Goal: Information Seeking & Learning: Find specific fact

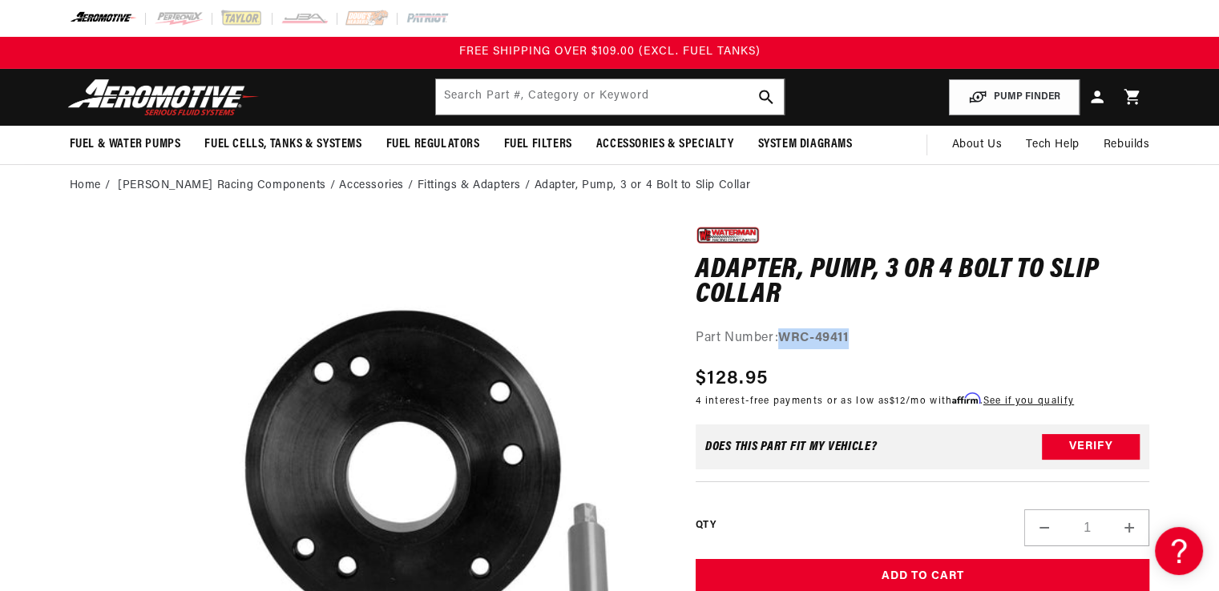
drag, startPoint x: 860, startPoint y: 335, endPoint x: 778, endPoint y: 334, distance: 82.5
click at [778, 334] on div "Part Number: WRC-49411" at bounding box center [922, 338] width 454 height 21
copy div "WRC-49411"
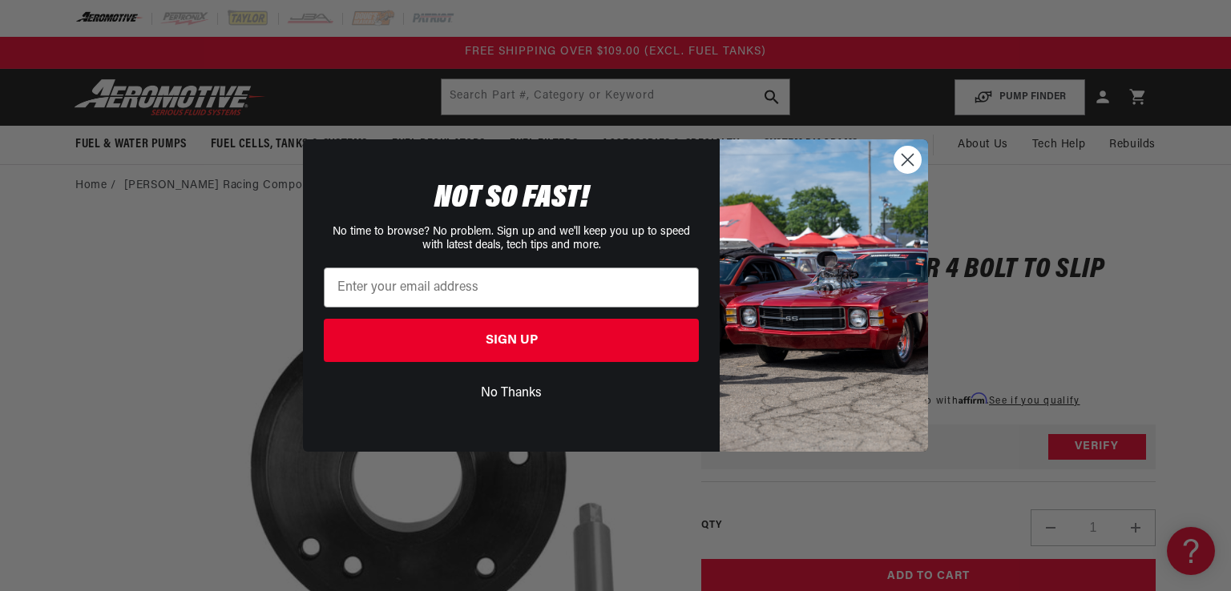
click at [912, 162] on circle "Close dialog" at bounding box center [907, 160] width 26 height 26
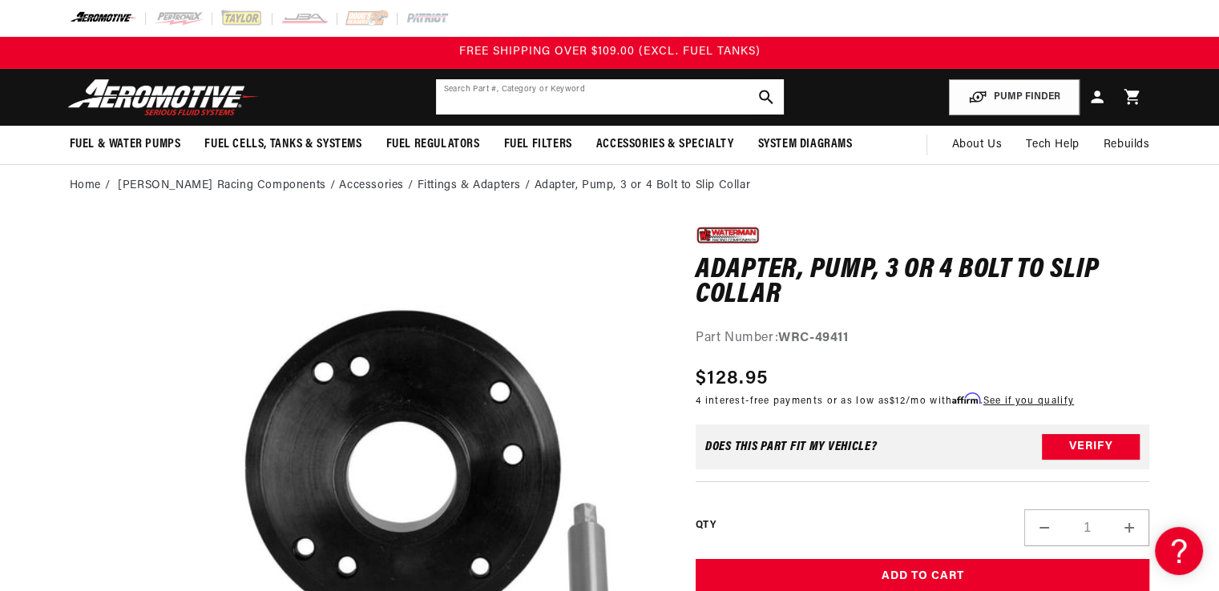
click at [485, 91] on input "text" at bounding box center [610, 96] width 348 height 35
type input "cable"
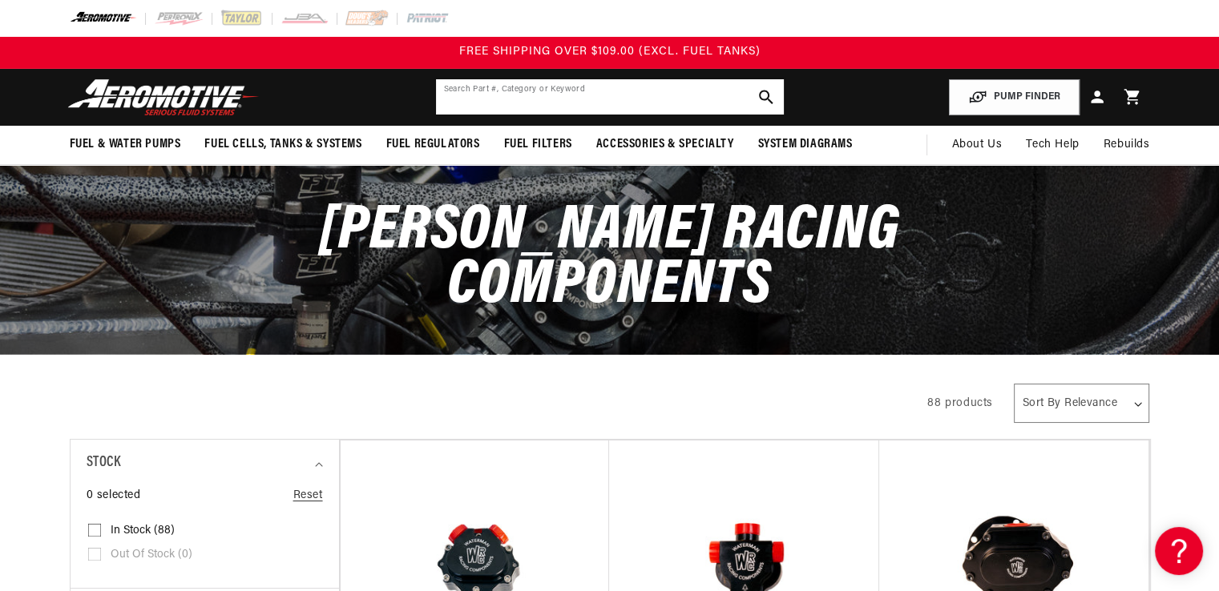
click at [551, 91] on input "text" at bounding box center [610, 96] width 348 height 35
type input "cable drive"
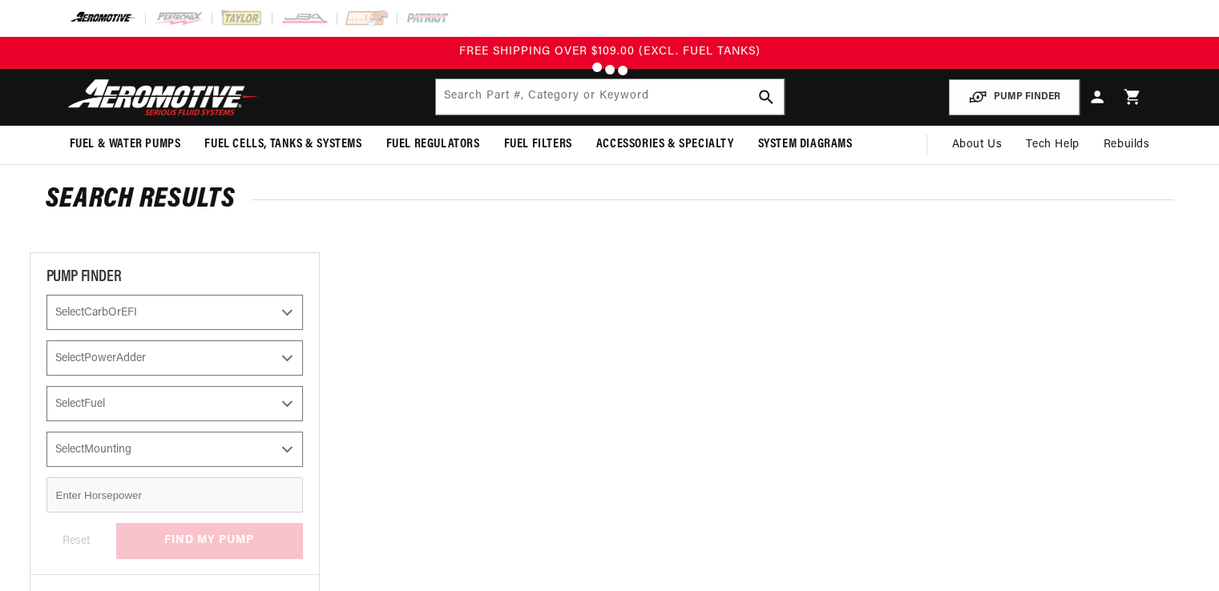
type input "cable drive"
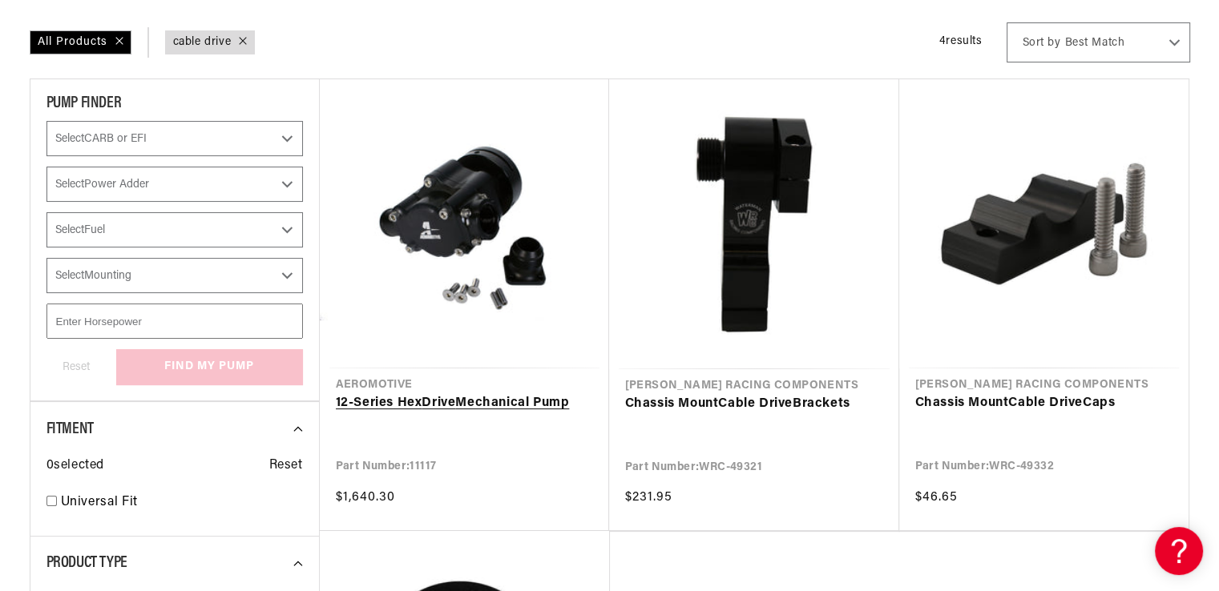
scroll to position [240, 0]
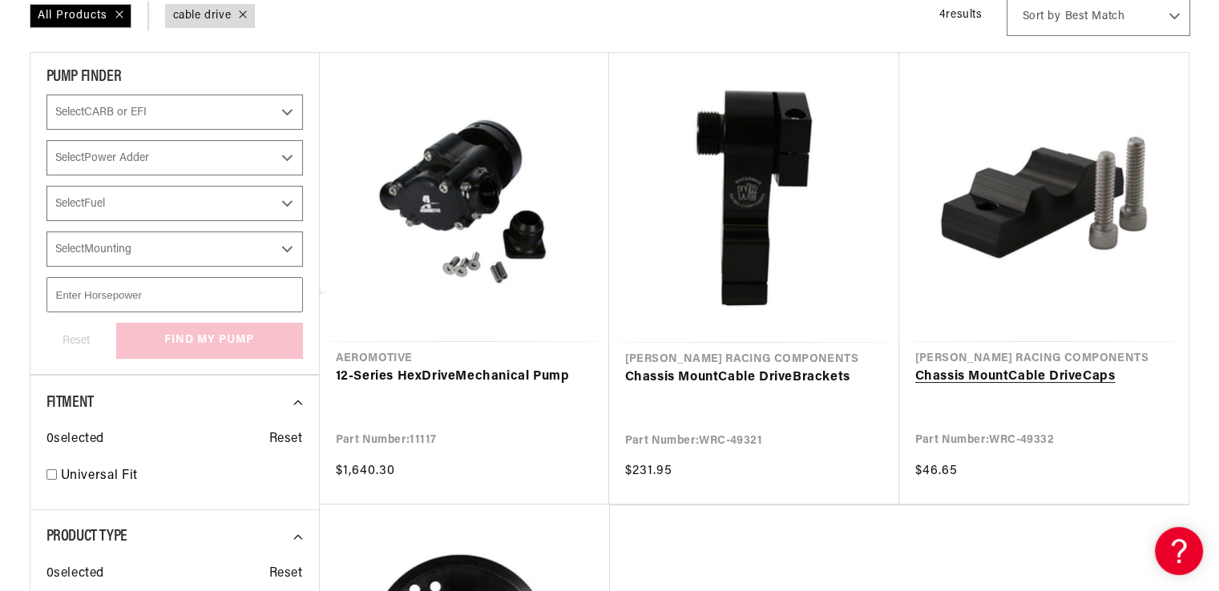
click at [1007, 367] on link "Chassis Mount Cable Drive Caps" at bounding box center [1043, 377] width 257 height 21
click at [1013, 367] on link "Chassis Mount Cable Drive Caps" at bounding box center [1043, 377] width 257 height 21
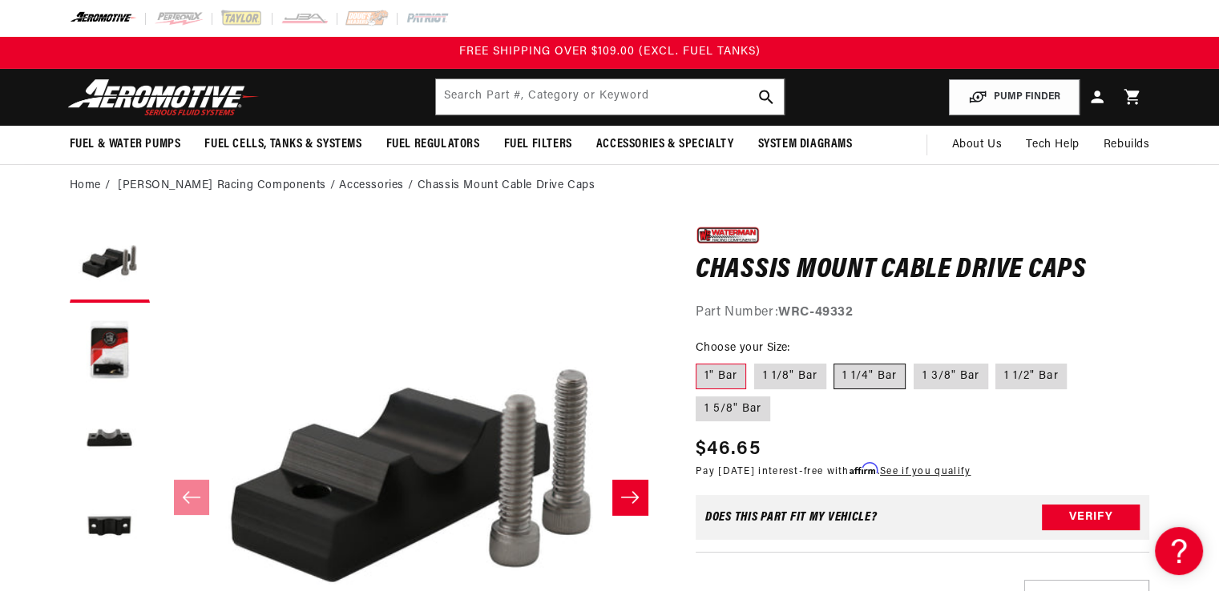
click at [856, 378] on label "1 1/4" Bar" at bounding box center [869, 377] width 72 height 26
click at [835, 361] on input "1 1/4" Bar" at bounding box center [834, 361] width 1 height 1
radio input "true"
click at [763, 374] on label "1 1/8" Bar" at bounding box center [790, 377] width 72 height 26
click at [755, 361] on input "1 1/8" Bar" at bounding box center [754, 361] width 1 height 1
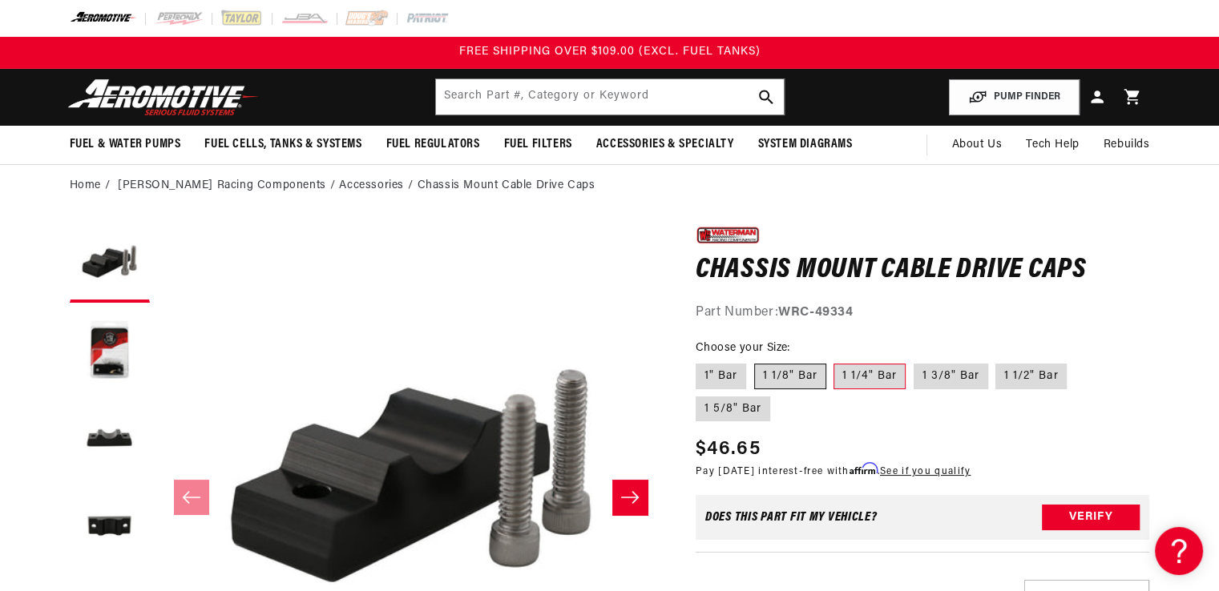
radio input "true"
click at [698, 373] on label "1" Bar" at bounding box center [720, 377] width 50 height 26
click at [699, 361] on input "1" Bar" at bounding box center [699, 361] width 1 height 1
radio input "true"
click at [872, 377] on label "1 1/4" Bar" at bounding box center [869, 377] width 72 height 26
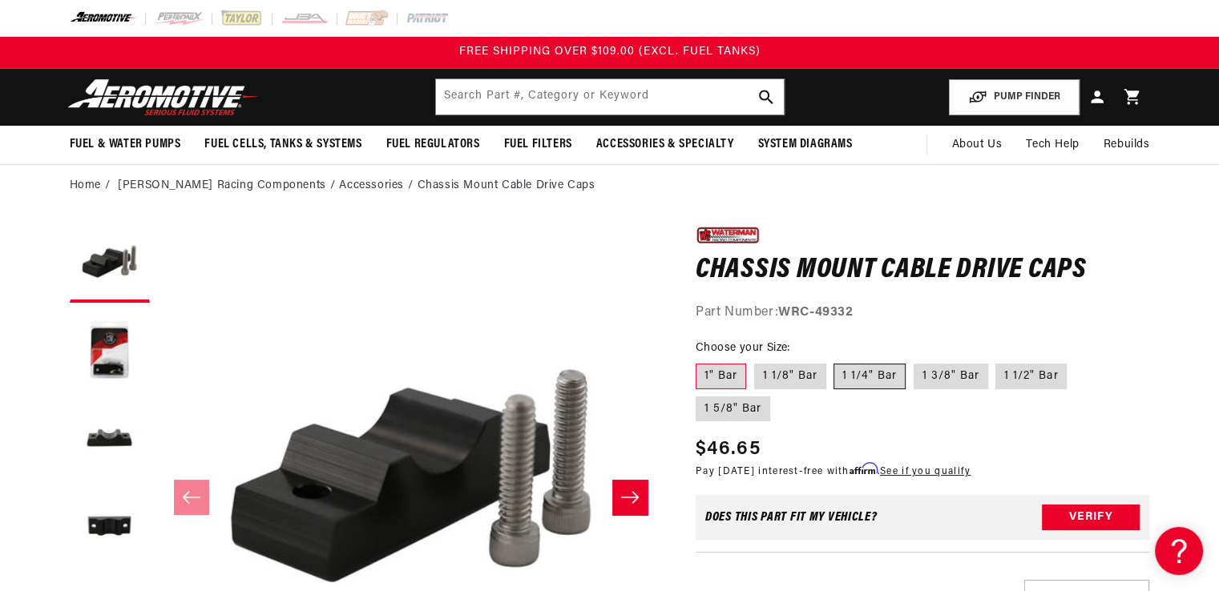
click at [835, 361] on input "1 1/4" Bar" at bounding box center [834, 361] width 1 height 1
radio input "true"
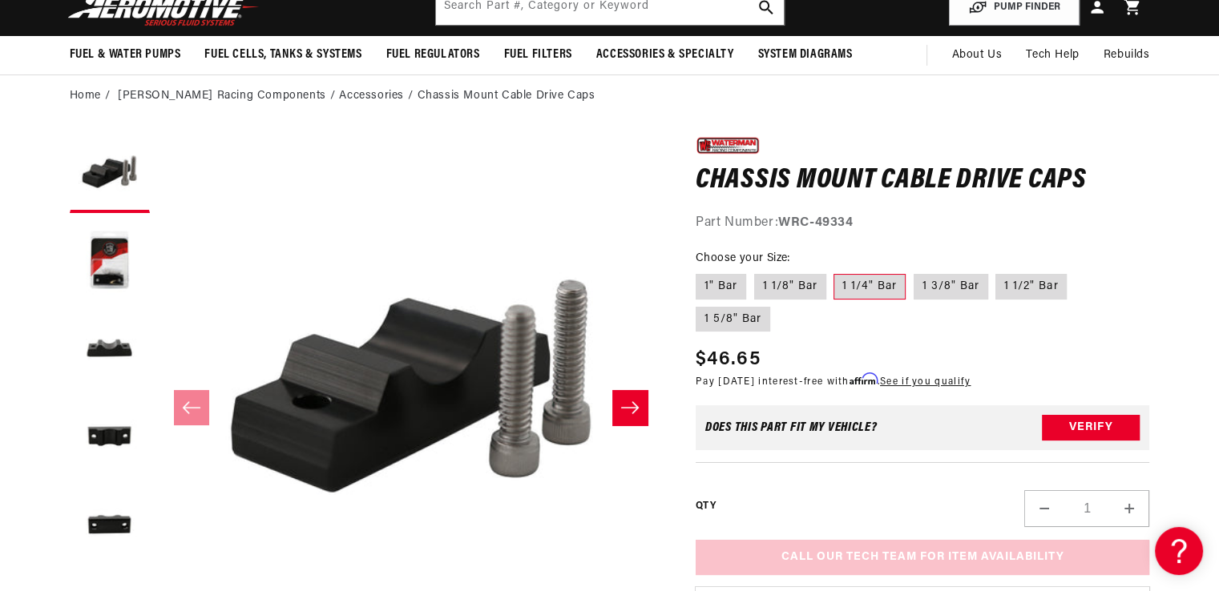
scroll to position [80, 0]
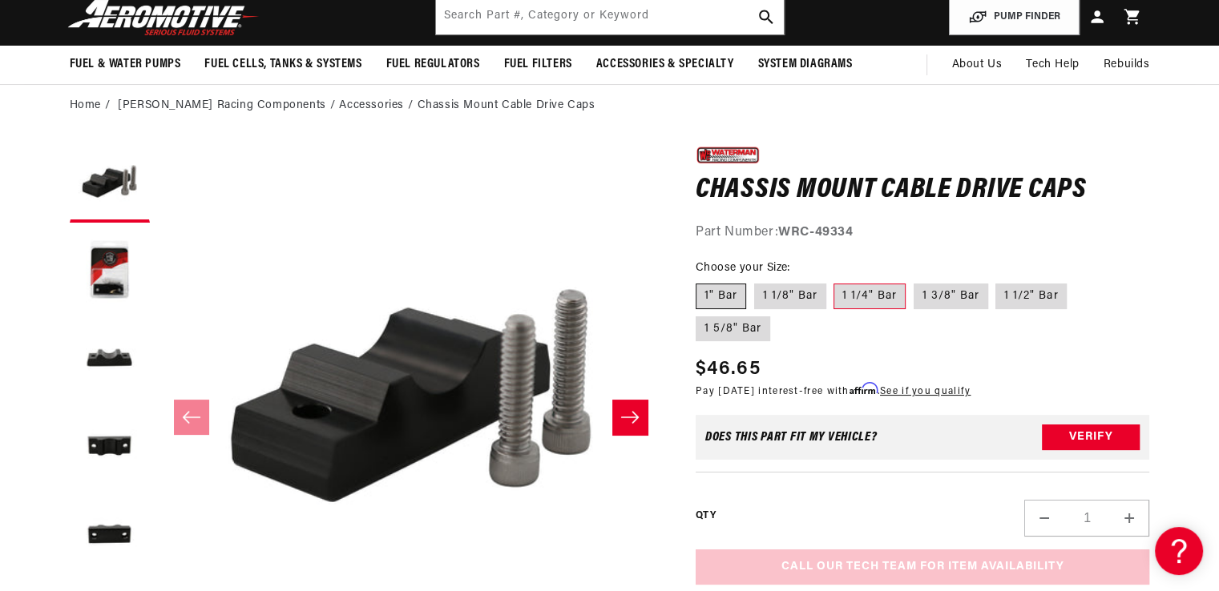
click at [723, 296] on label "1" Bar" at bounding box center [720, 297] width 50 height 26
click at [700, 281] on input "1" Bar" at bounding box center [699, 280] width 1 height 1
radio input "true"
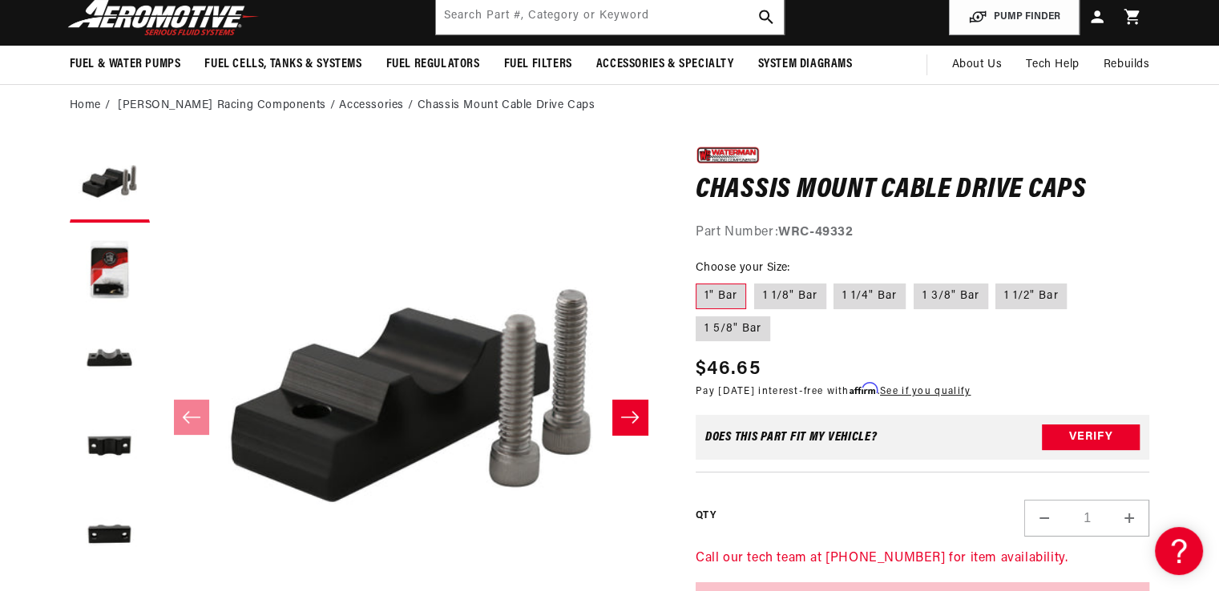
click at [674, 190] on div "0.0 star rating Write a review Chassis Mount Cable Drive Caps Chassis Mount Cab…" at bounding box center [906, 549] width 486 height 812
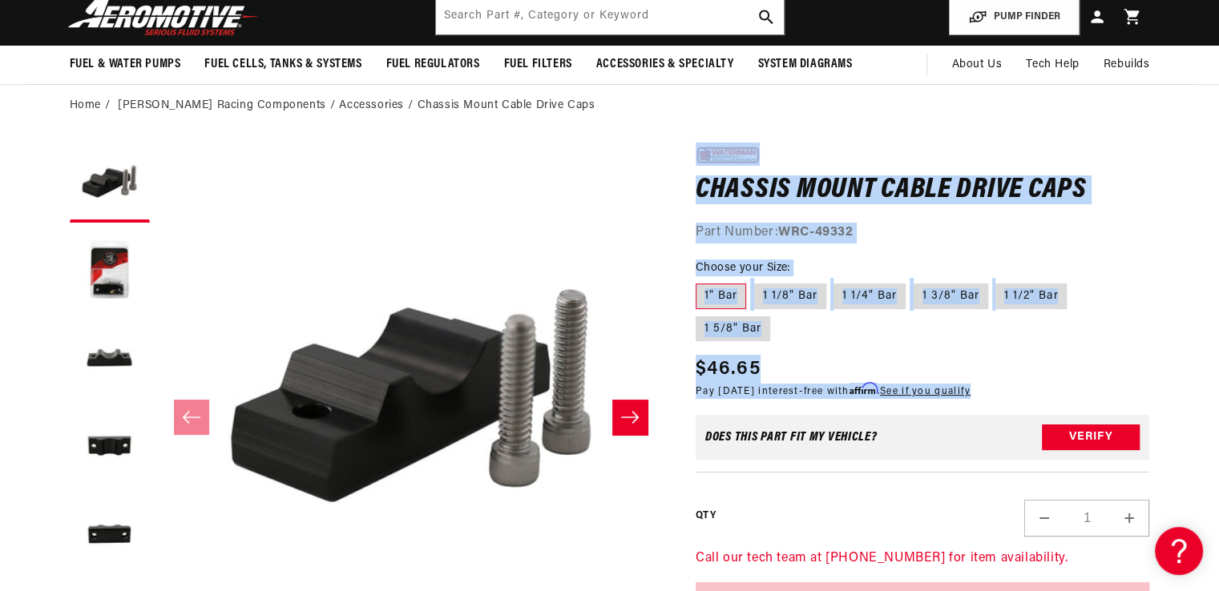
drag, startPoint x: 678, startPoint y: 135, endPoint x: 1086, endPoint y: 328, distance: 451.2
click at [1086, 328] on section "0.0 star rating Write a review Chassis Mount Cable Drive Caps Chassis Mount Cab…" at bounding box center [610, 546] width 1160 height 838
click at [886, 355] on div "Regular price $46.65" at bounding box center [832, 369] width 275 height 29
drag, startPoint x: 570, startPoint y: 200, endPoint x: 590, endPoint y: 198, distance: 21.0
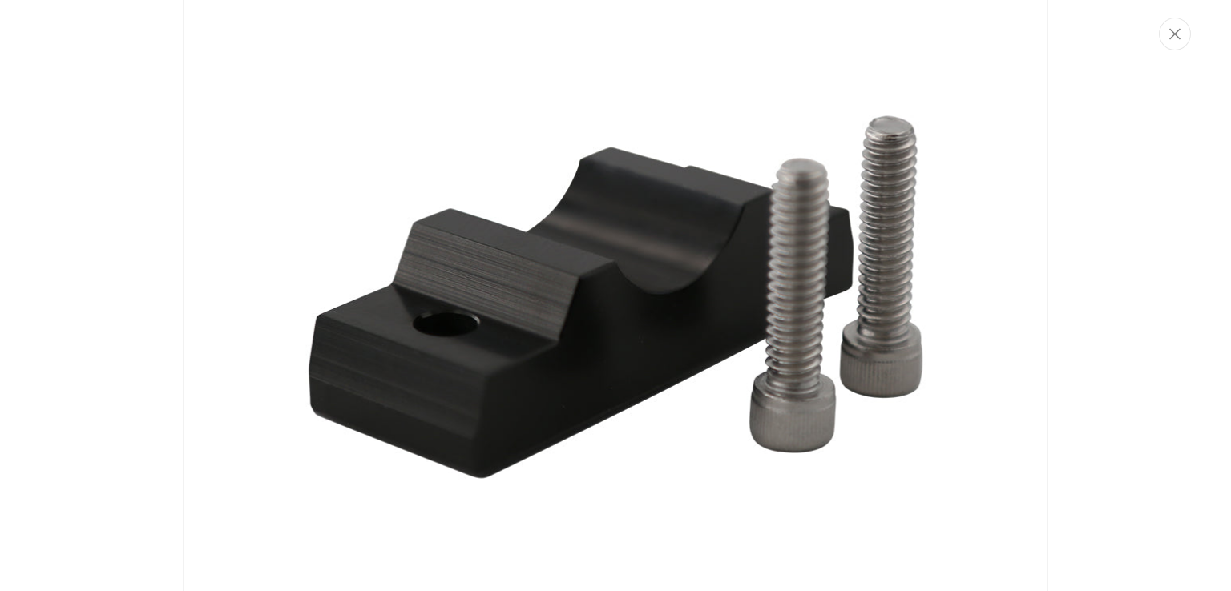
scroll to position [152, 0]
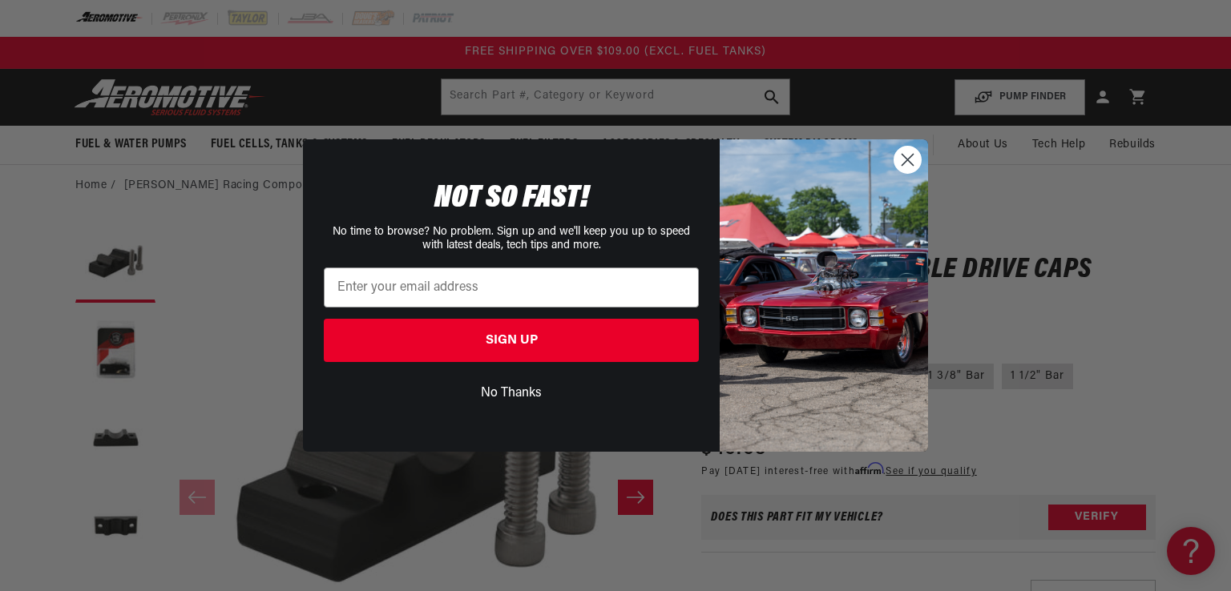
click at [905, 156] on circle "Close dialog" at bounding box center [907, 160] width 26 height 26
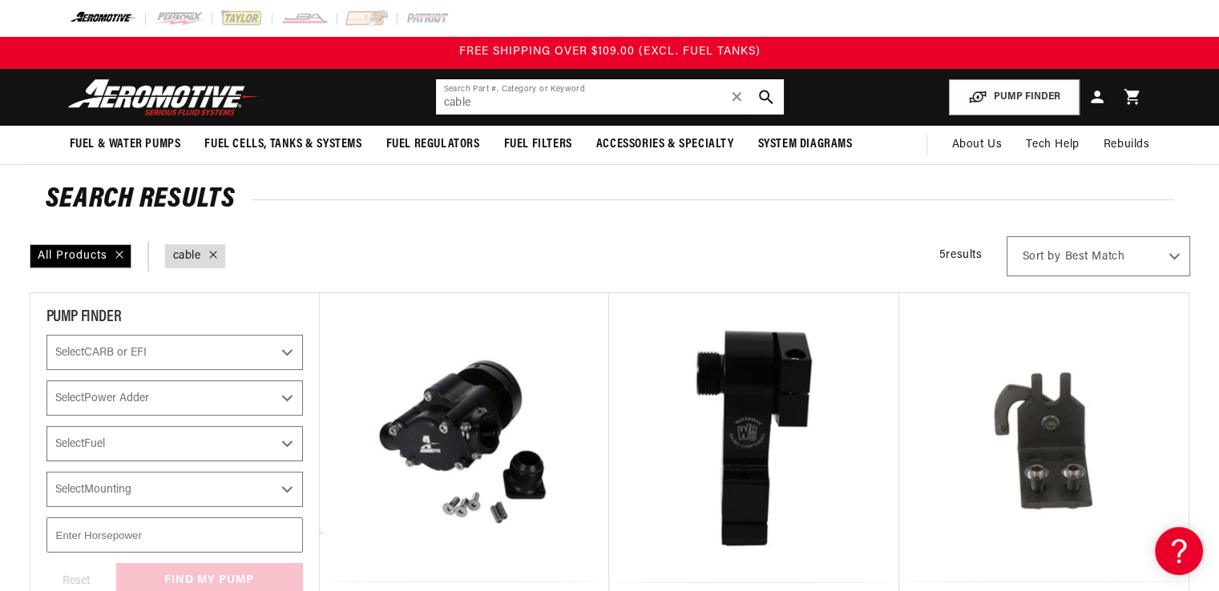
click at [498, 100] on input "cable" at bounding box center [610, 96] width 348 height 35
drag, startPoint x: 498, startPoint y: 100, endPoint x: 417, endPoint y: 97, distance: 81.8
click at [416, 97] on header "Fuel & Water Pumps Back In-Tank In-Line Fuel Pumps" at bounding box center [610, 97] width 1160 height 57
type input "cable drive cable"
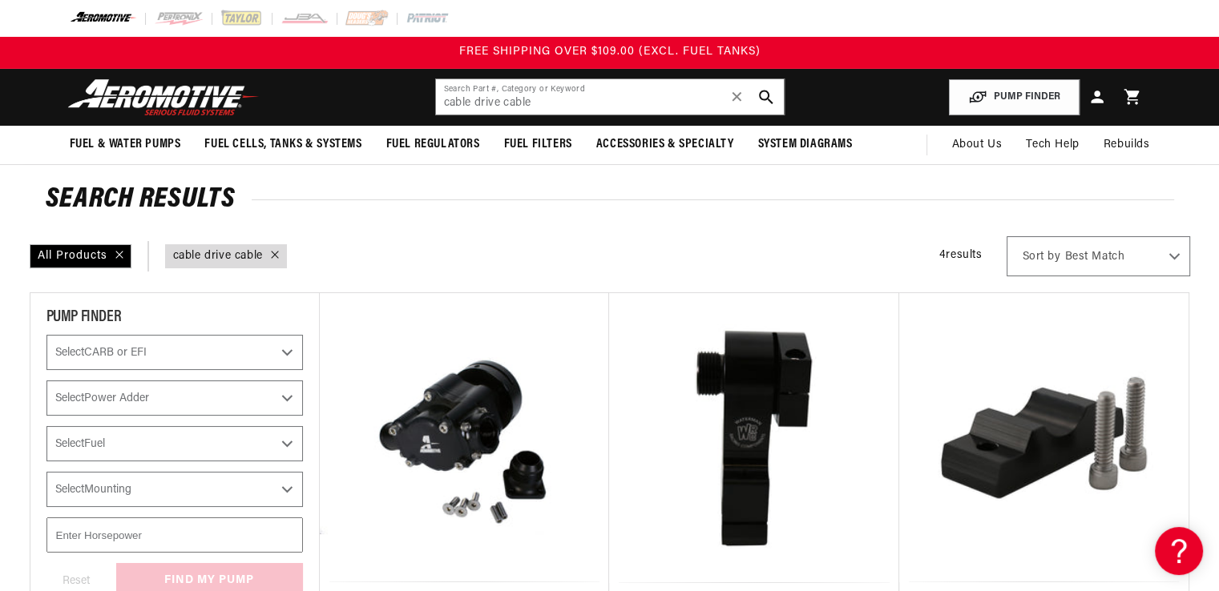
click at [857, 106] on header "Fuel & Water Pumps Back In-Tank In-Line Fuel Pumps" at bounding box center [610, 97] width 1160 height 57
click at [763, 87] on button "search button" at bounding box center [765, 96] width 35 height 35
click at [502, 88] on input "cable drive cable" at bounding box center [610, 96] width 348 height 35
click at [565, 98] on input "cable drive cable" at bounding box center [610, 96] width 348 height 35
drag, startPoint x: 542, startPoint y: 104, endPoint x: 500, endPoint y: 104, distance: 41.7
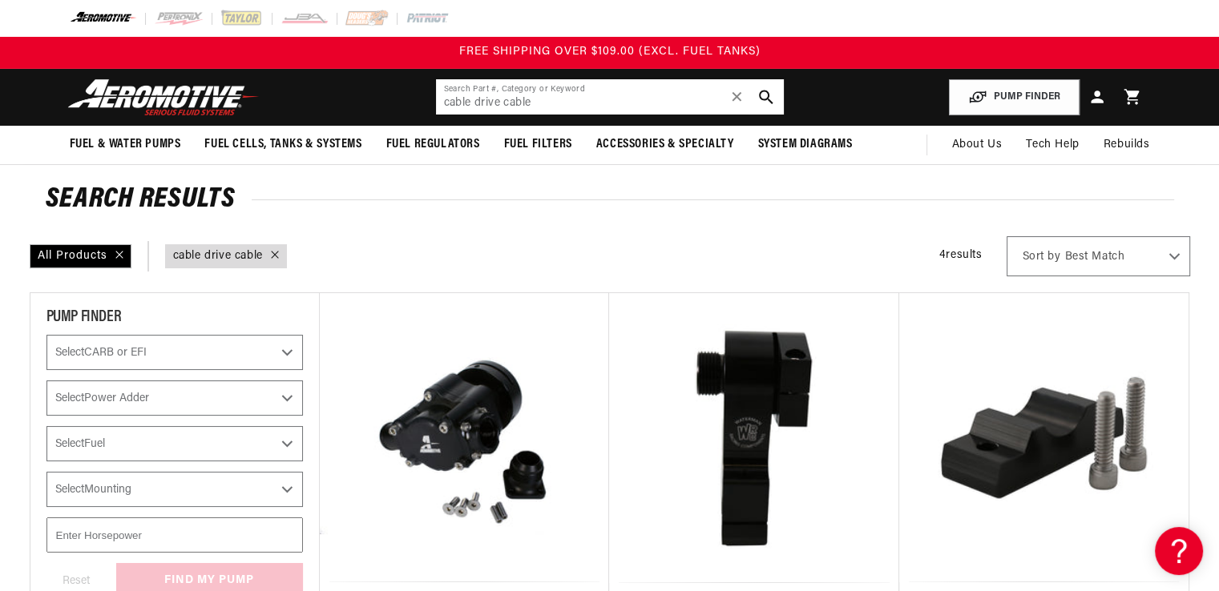
click at [500, 104] on input "cable drive cable" at bounding box center [610, 96] width 348 height 35
click at [498, 103] on input "cable drive cable" at bounding box center [610, 96] width 348 height 35
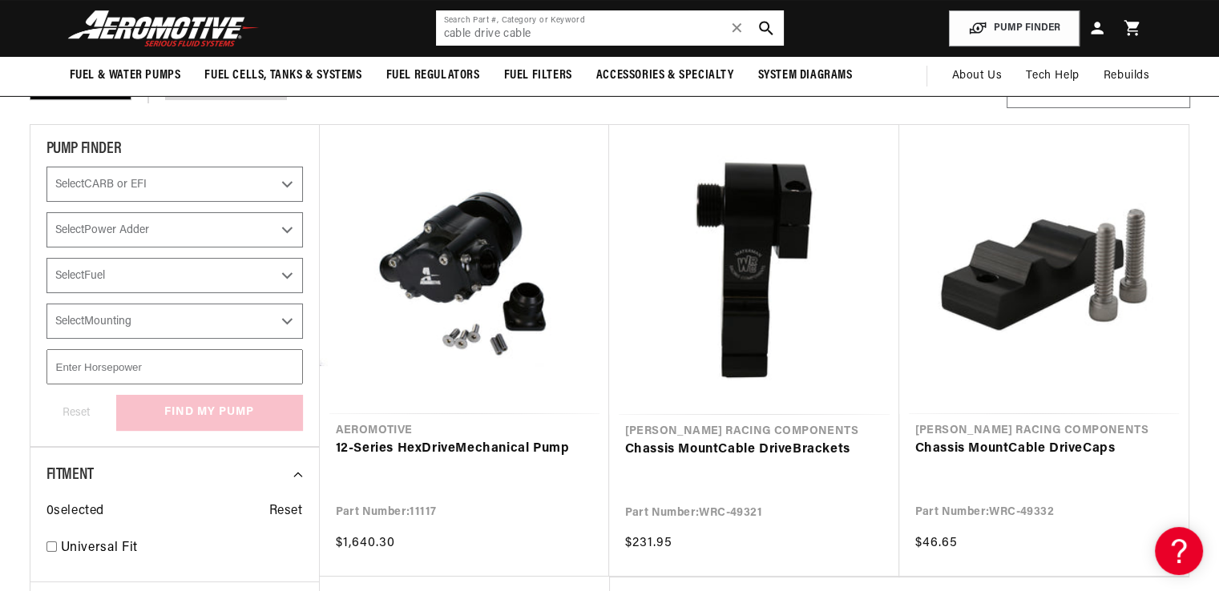
scroll to position [80, 0]
